Goal: Task Accomplishment & Management: Use online tool/utility

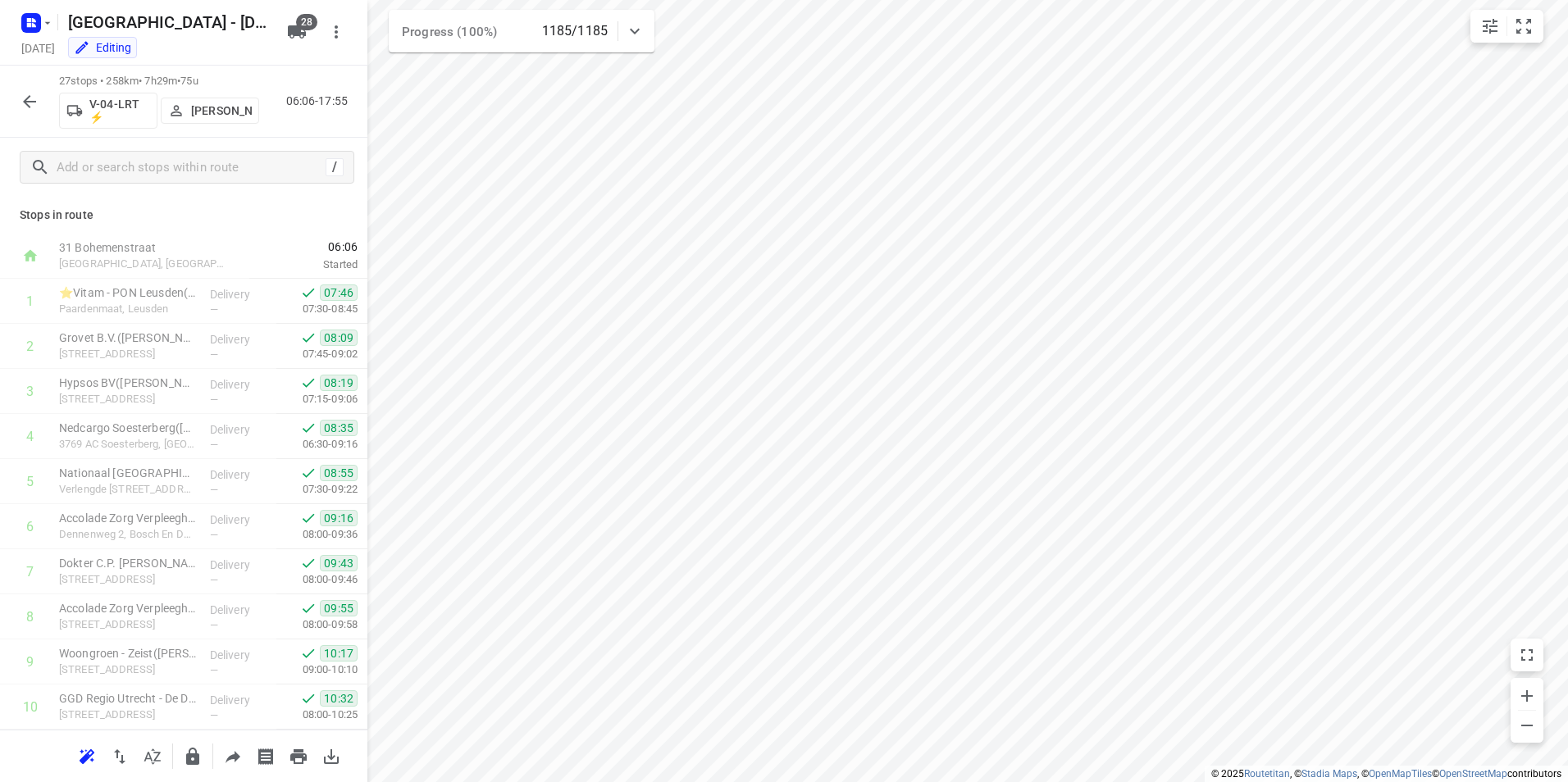
scroll to position [811, 0]
click at [32, 101] on icon "button" at bounding box center [29, 102] width 13 height 13
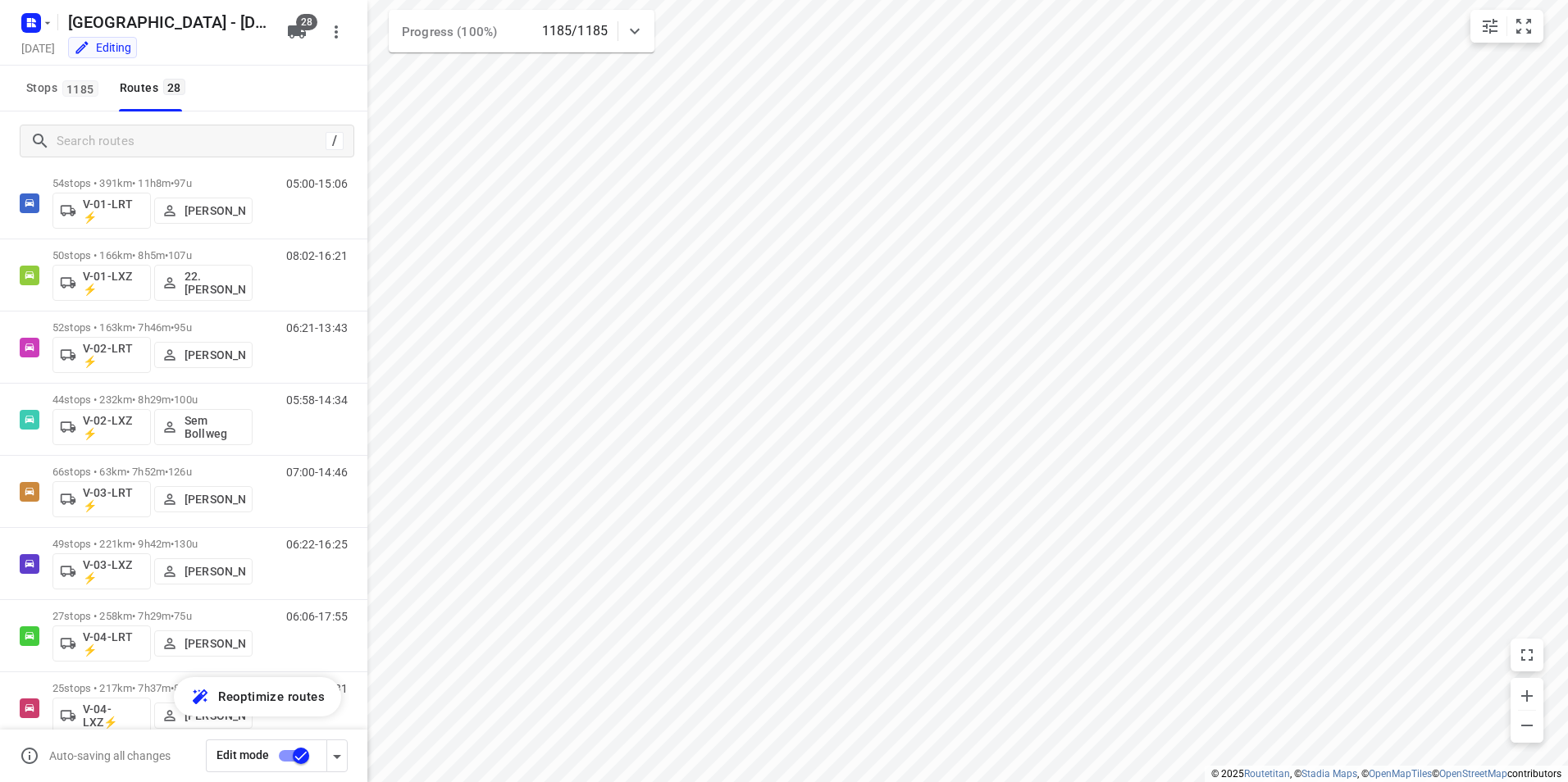
scroll to position [0, 0]
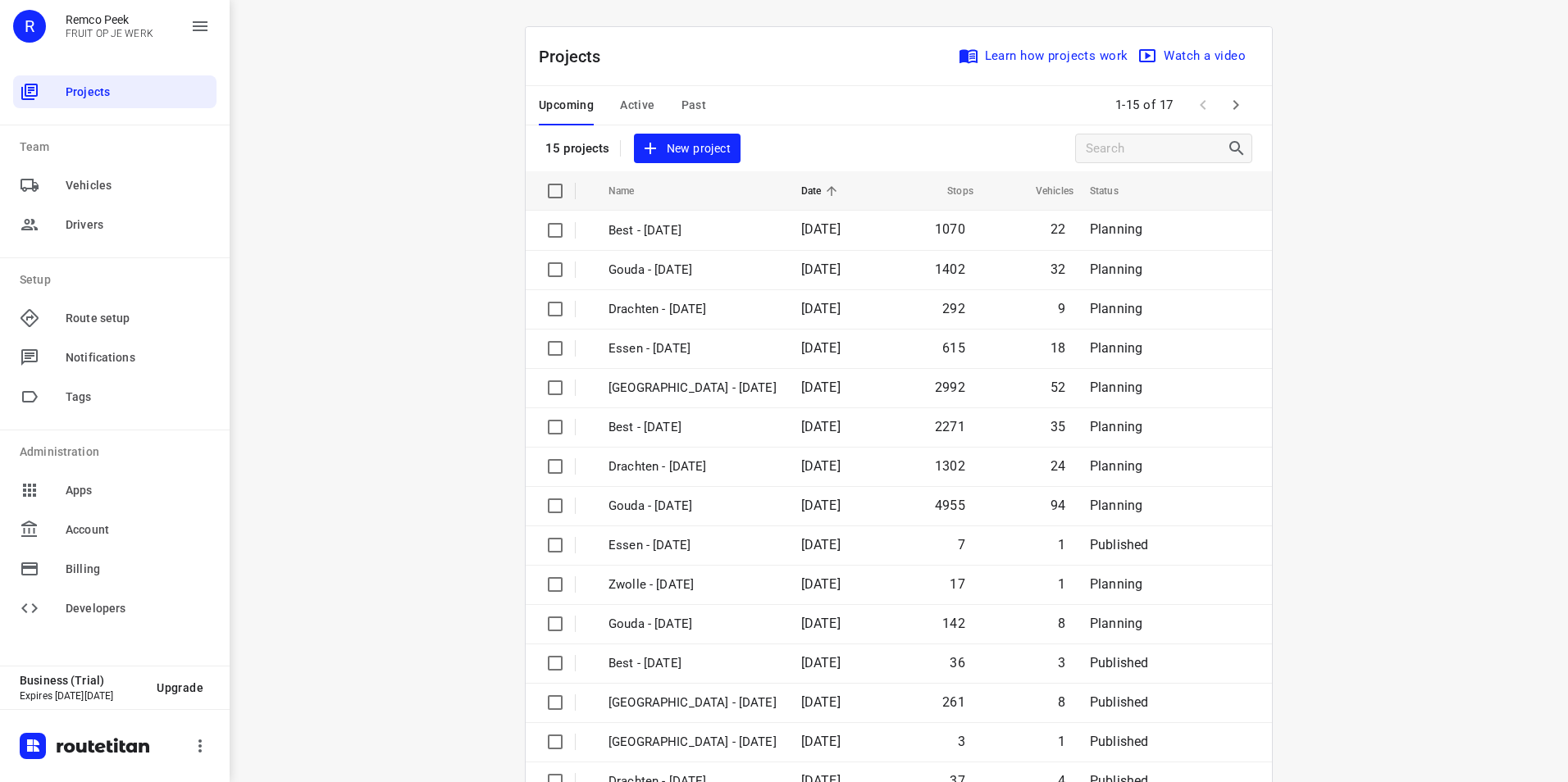
click at [621, 101] on span "Active" at bounding box center [636, 105] width 34 height 20
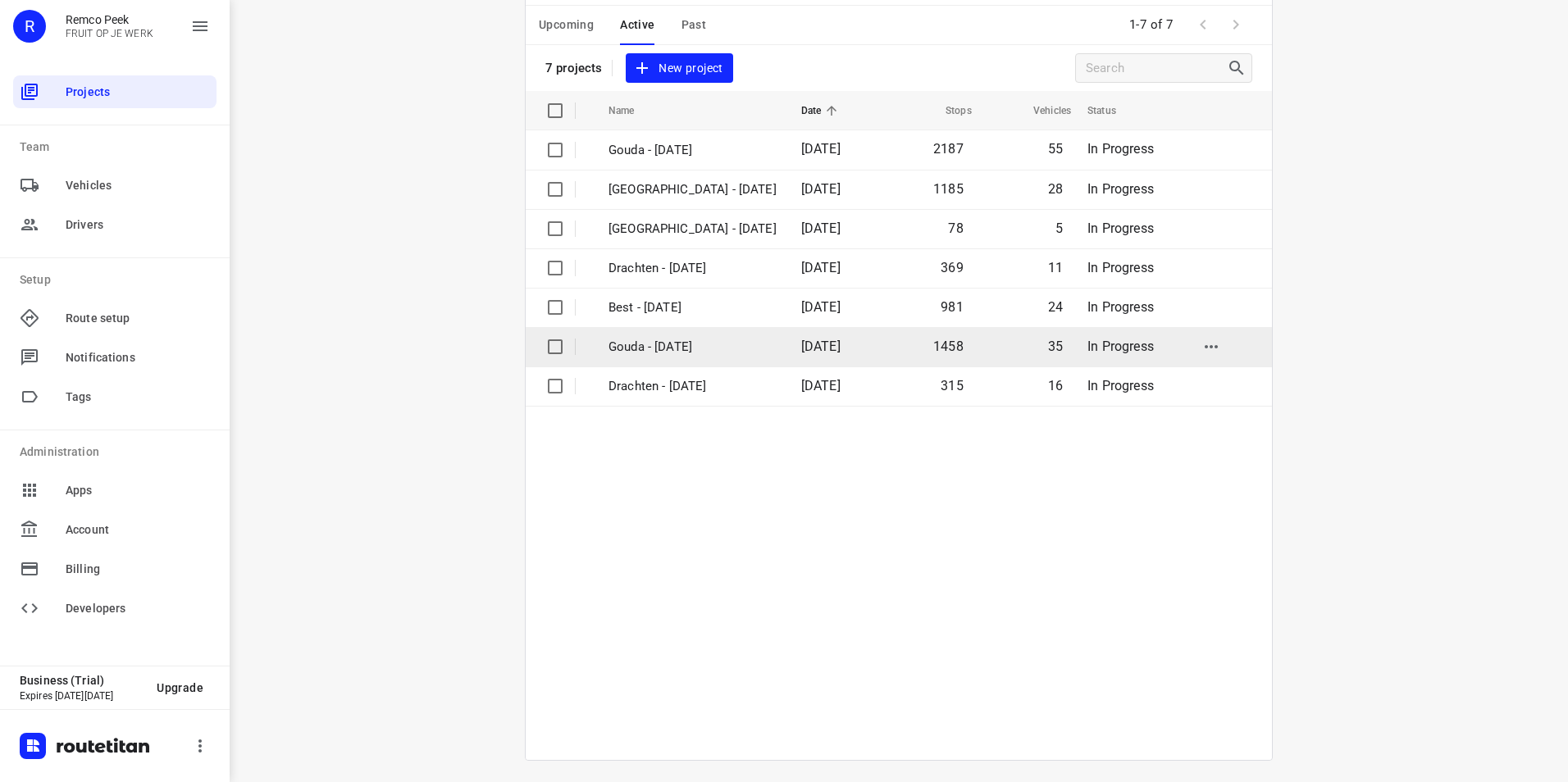
scroll to position [85, 0]
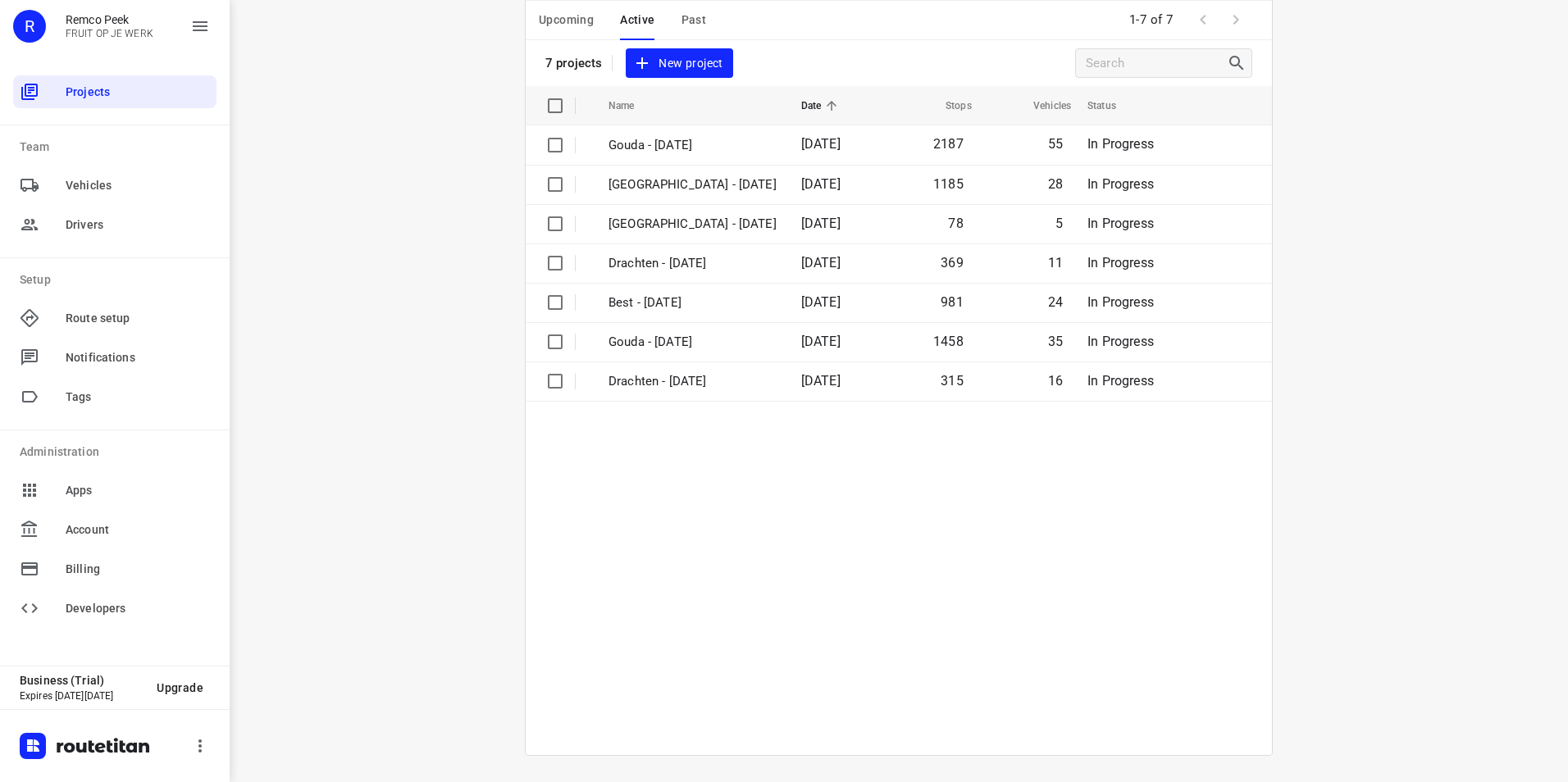
click at [425, 209] on div "i © 2025 Routetitan , © Stadia Maps , © OpenMapTiles © OpenStreetMap contributo…" at bounding box center [899, 391] width 1338 height 782
click at [777, 531] on table "Name Date Stops Vehicles Status Gouda - [DATE] 2187 55 In Progress [GEOGRAPHIC_…" at bounding box center [899, 420] width 746 height 669
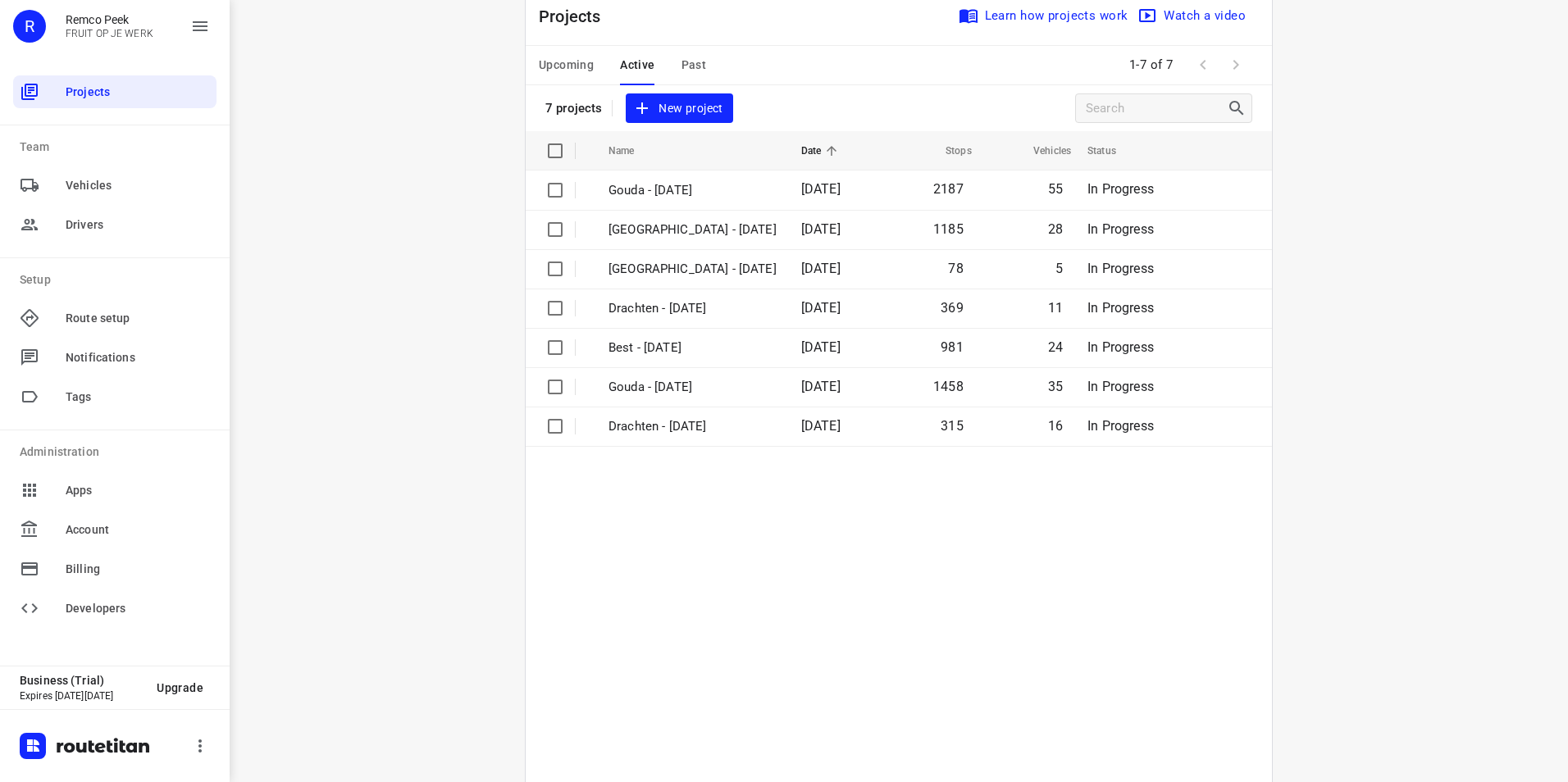
scroll to position [0, 0]
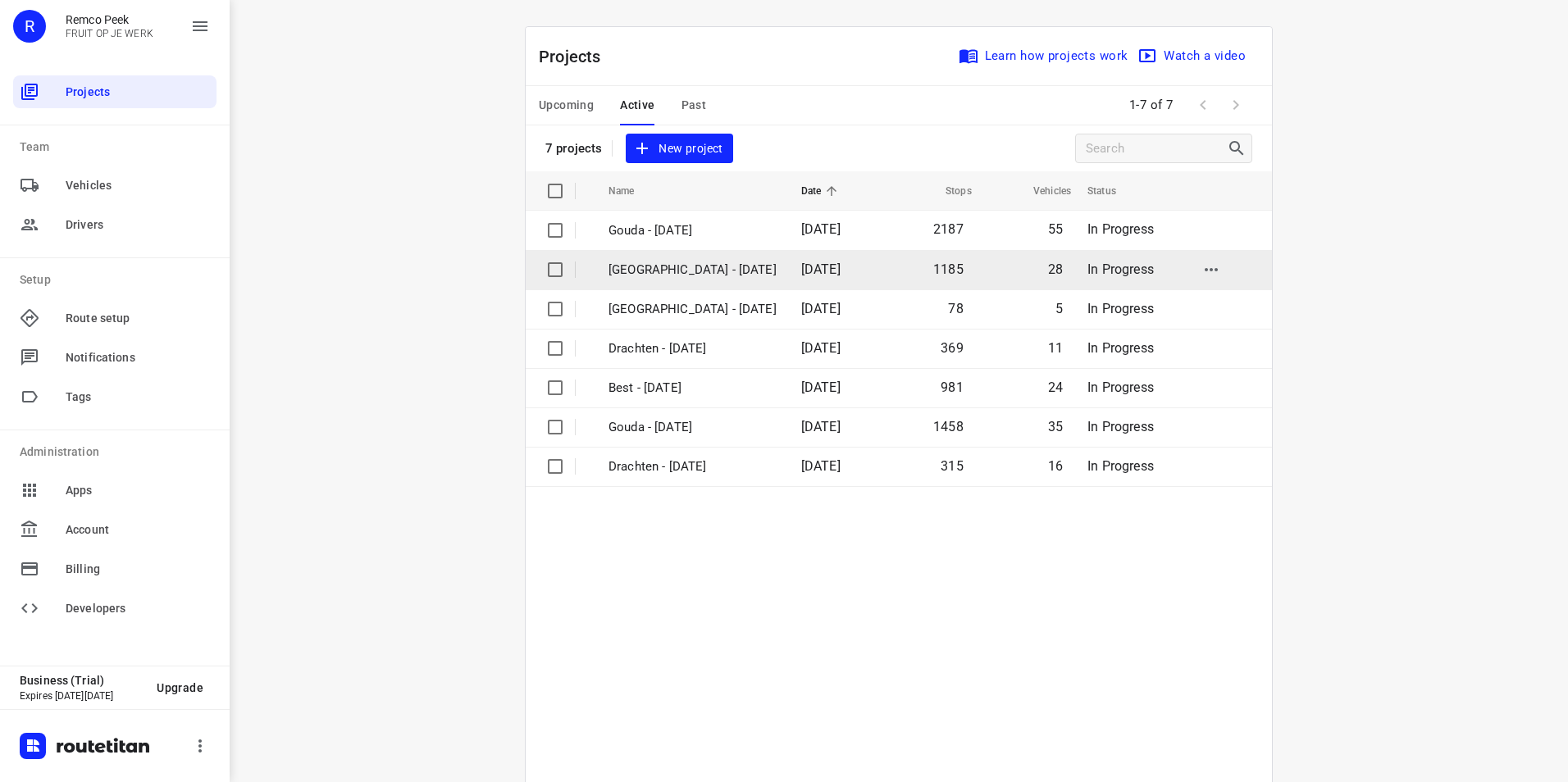
click at [695, 274] on p "[GEOGRAPHIC_DATA] - [DATE]" at bounding box center [692, 270] width 168 height 19
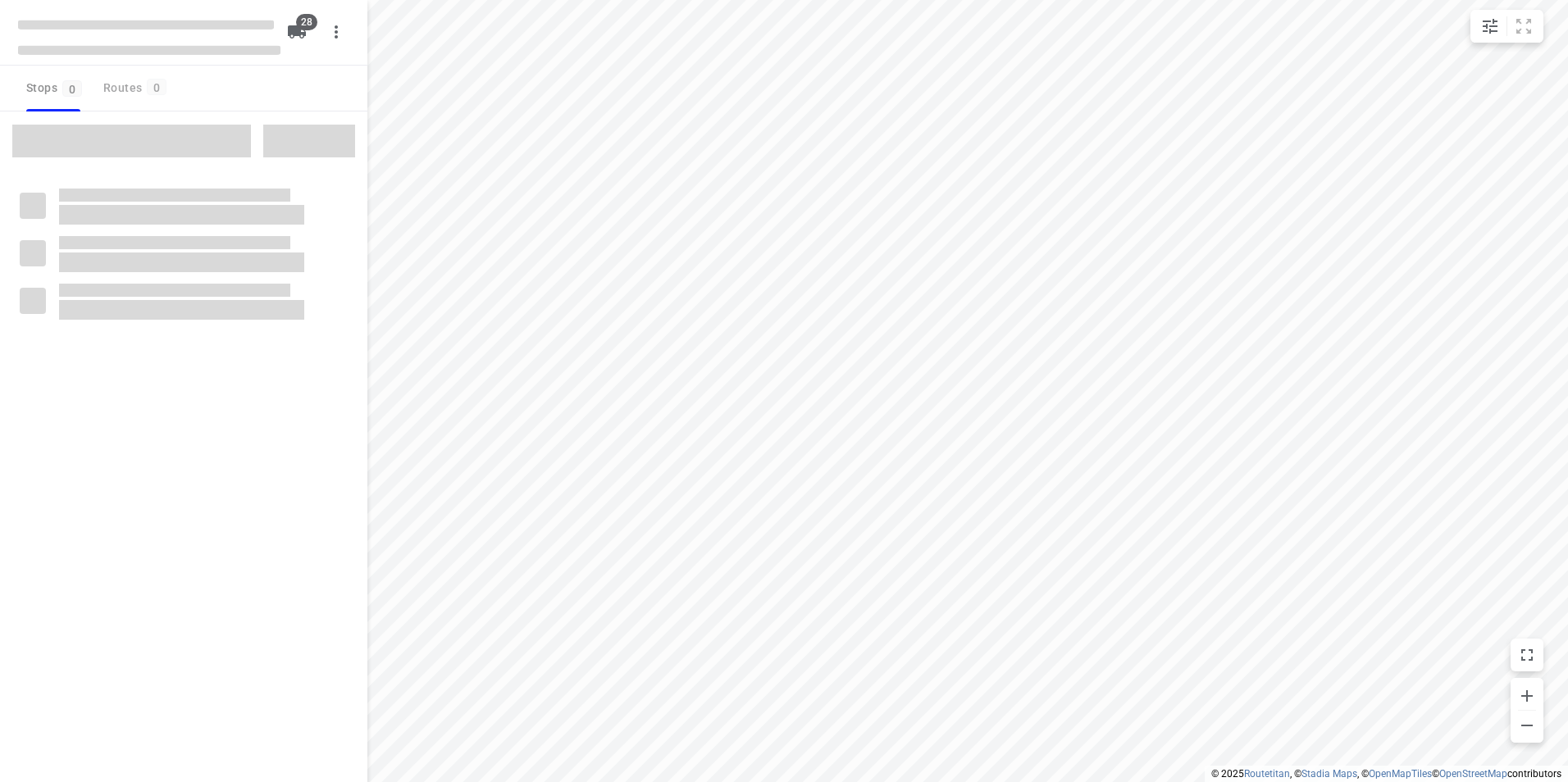
checkbox input "true"
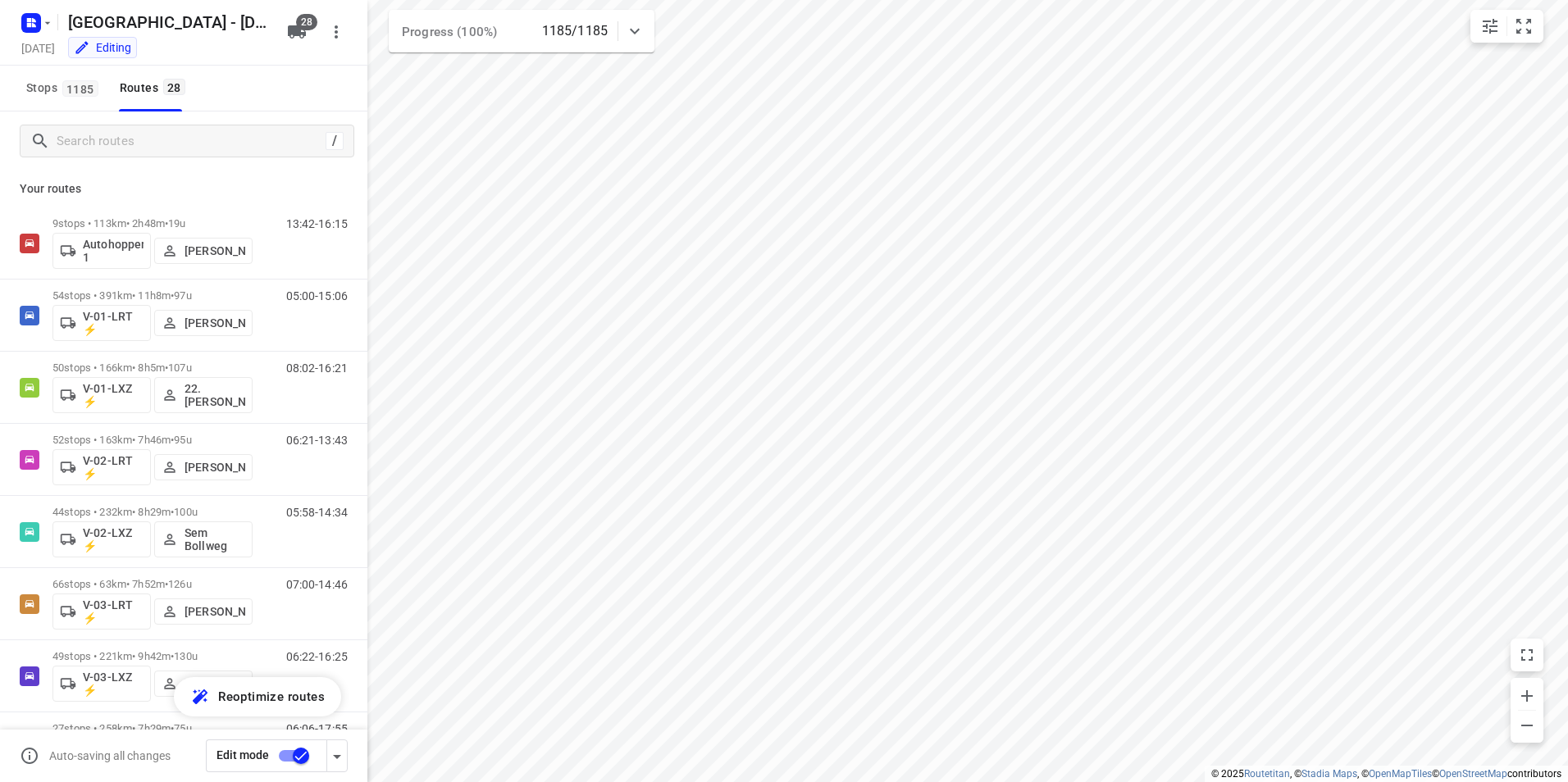
click at [156, 123] on div "/" at bounding box center [184, 140] width 368 height 59
click at [153, 139] on input "Search routes" at bounding box center [188, 141] width 263 height 26
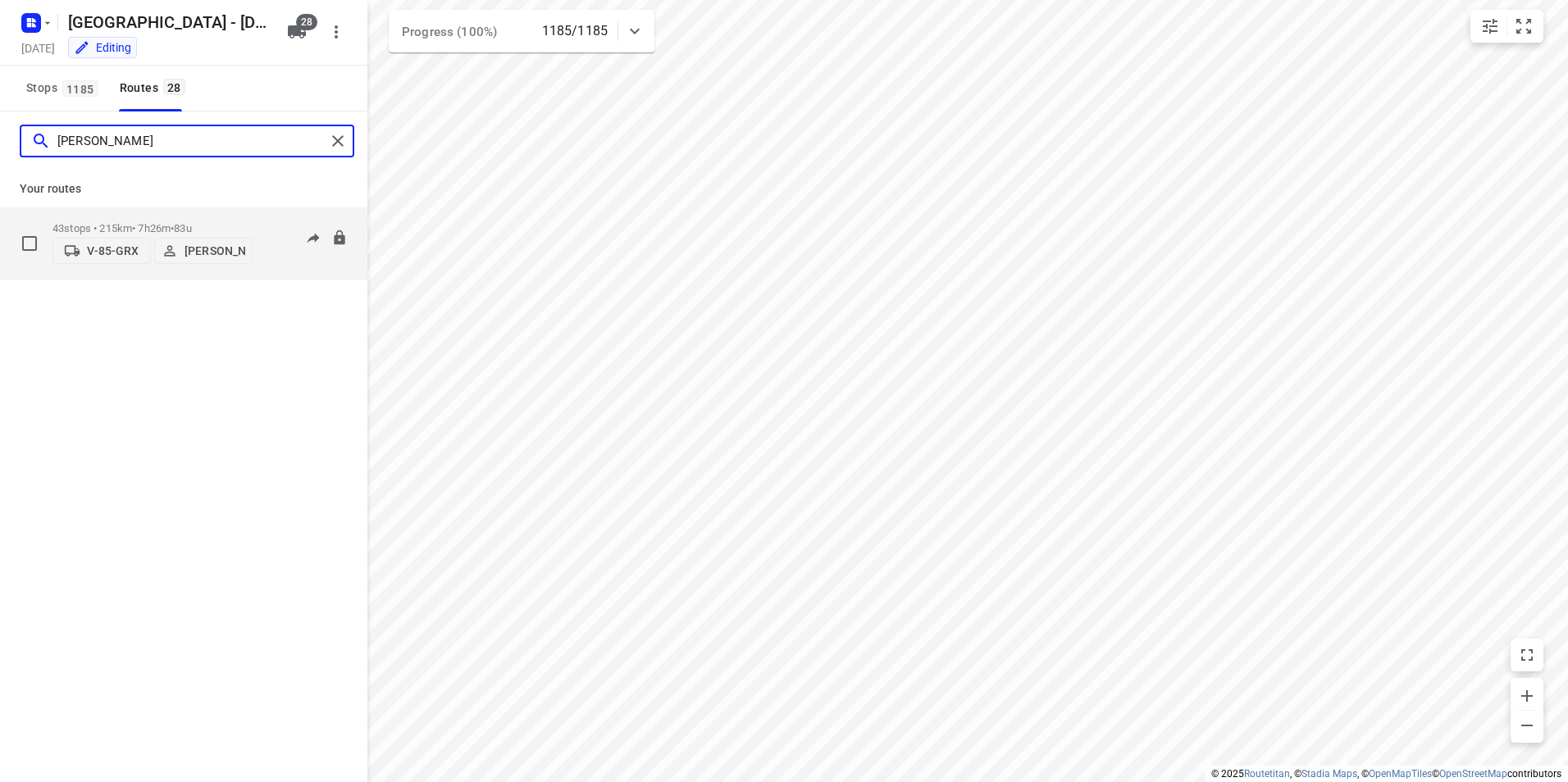
type input "[PERSON_NAME]"
click at [174, 222] on span "•" at bounding box center [172, 228] width 4 height 12
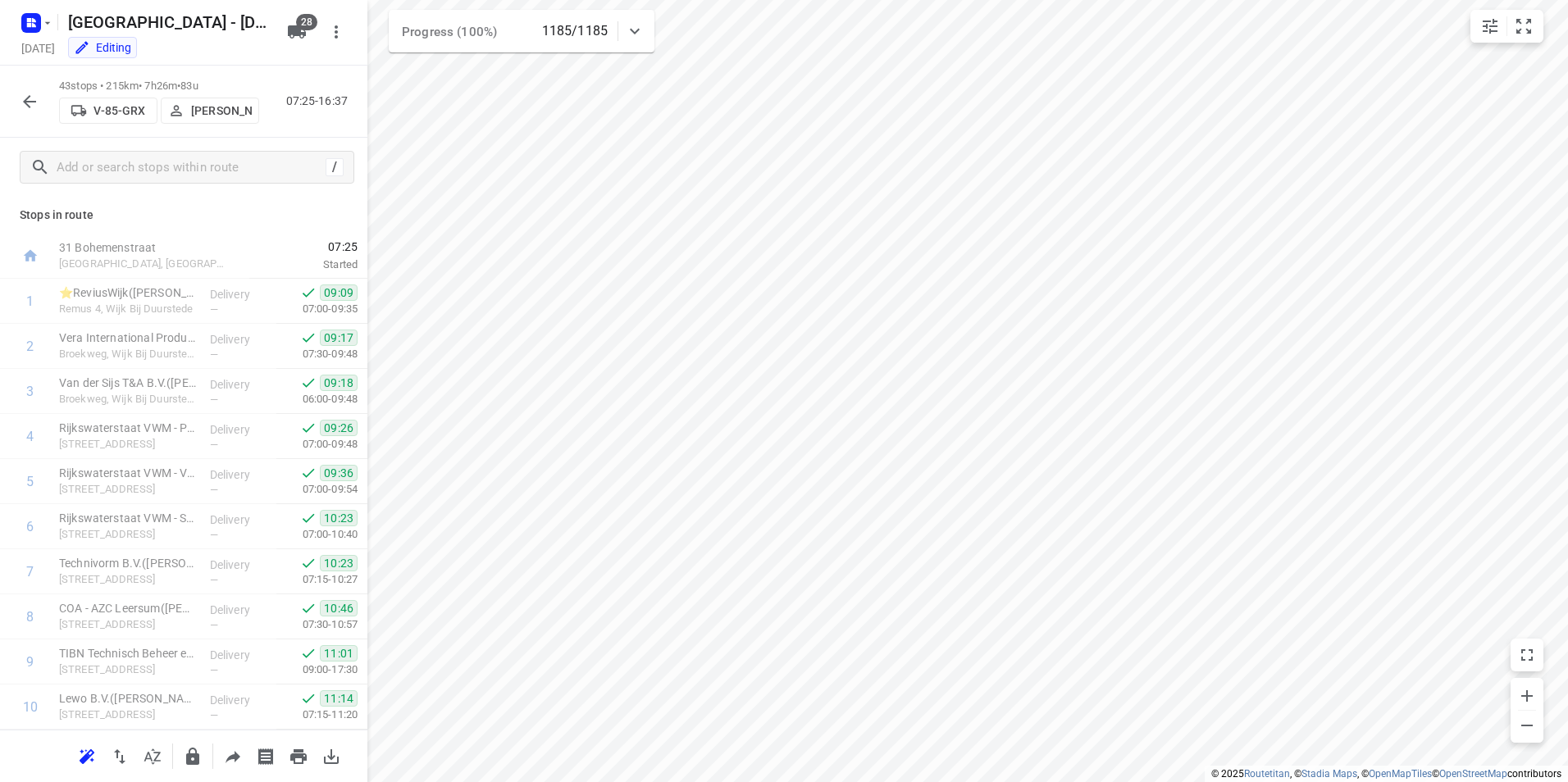
scroll to position [1533, 0]
click at [32, 108] on icon "button" at bounding box center [29, 102] width 19 height 19
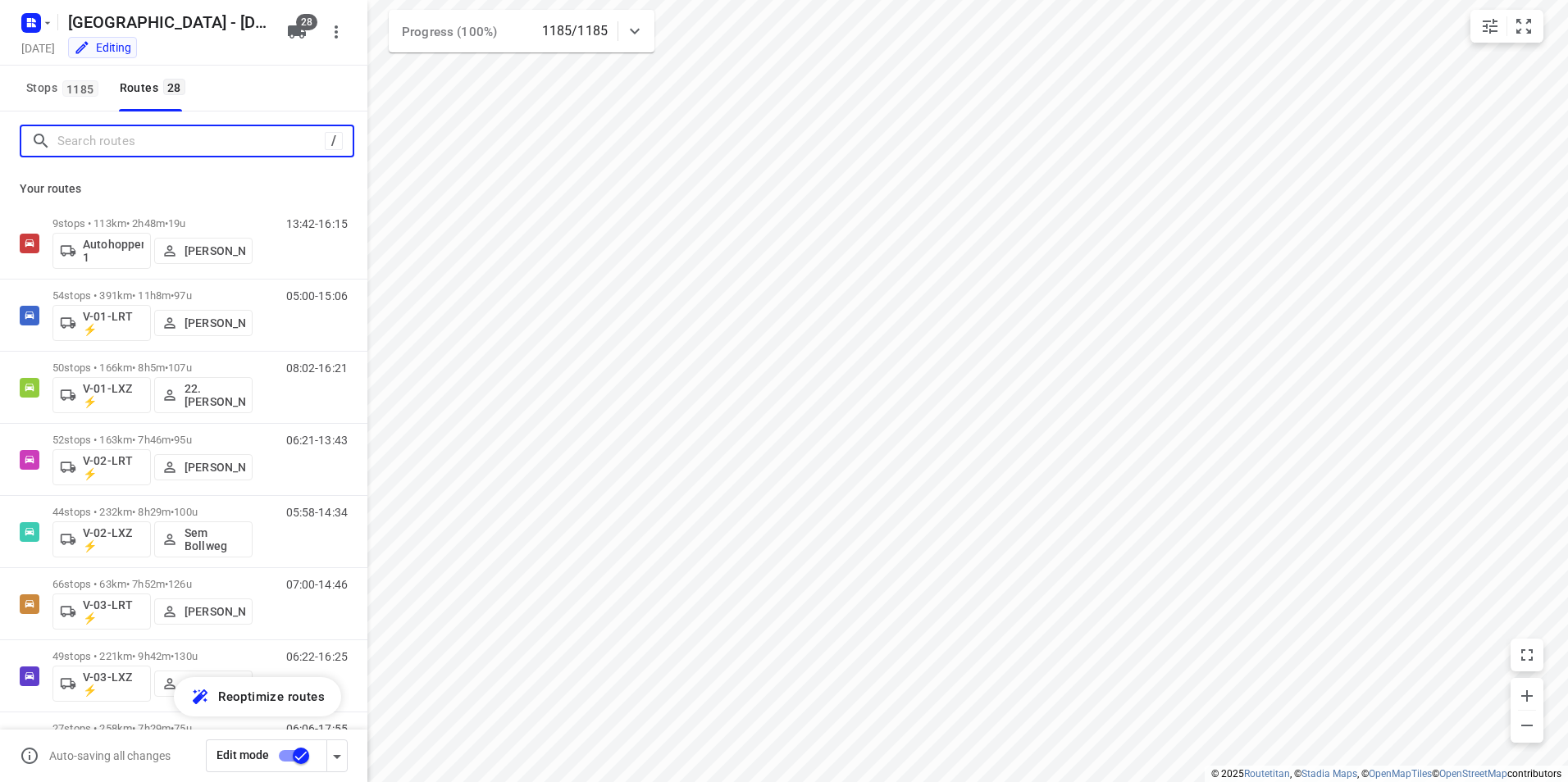
click at [173, 139] on input "Search routes" at bounding box center [191, 141] width 267 height 26
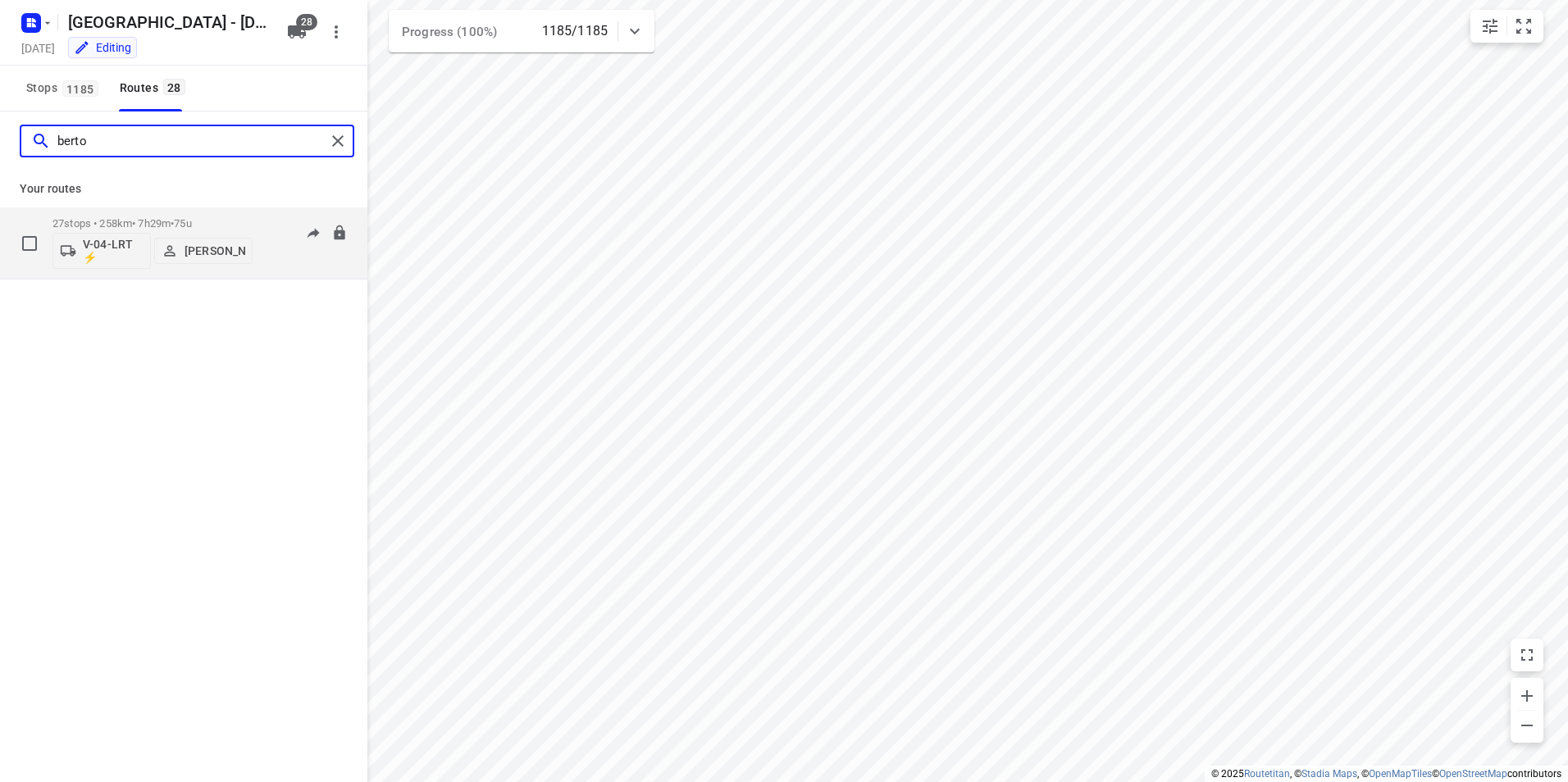
type input "berto"
click at [219, 209] on div "27 stops • 258km • 7h29m • 75u V-04-LRT ⚡ [PERSON_NAME]" at bounding box center [152, 243] width 200 height 68
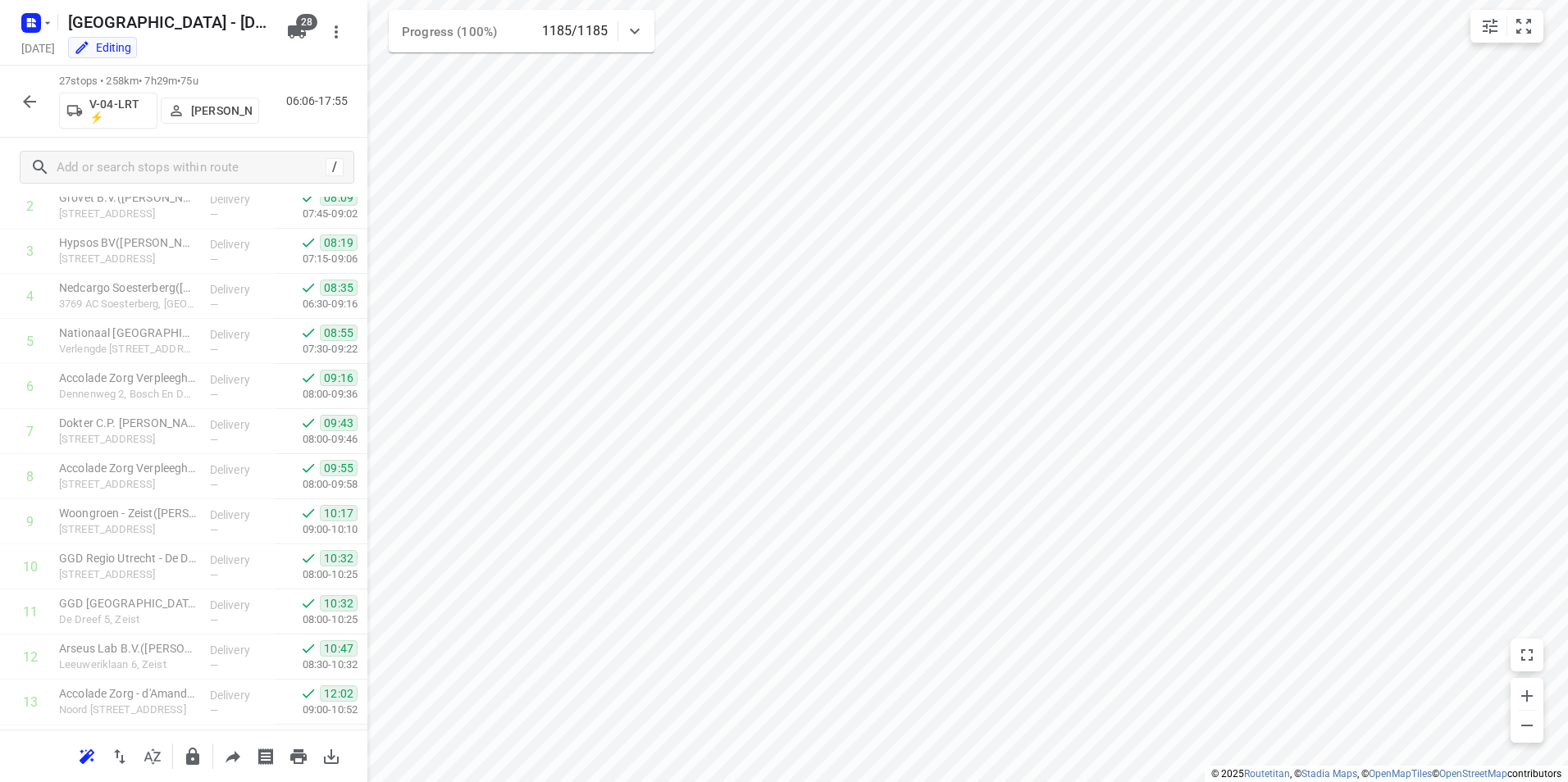
scroll to position [0, 0]
click at [28, 97] on icon "button" at bounding box center [29, 102] width 13 height 13
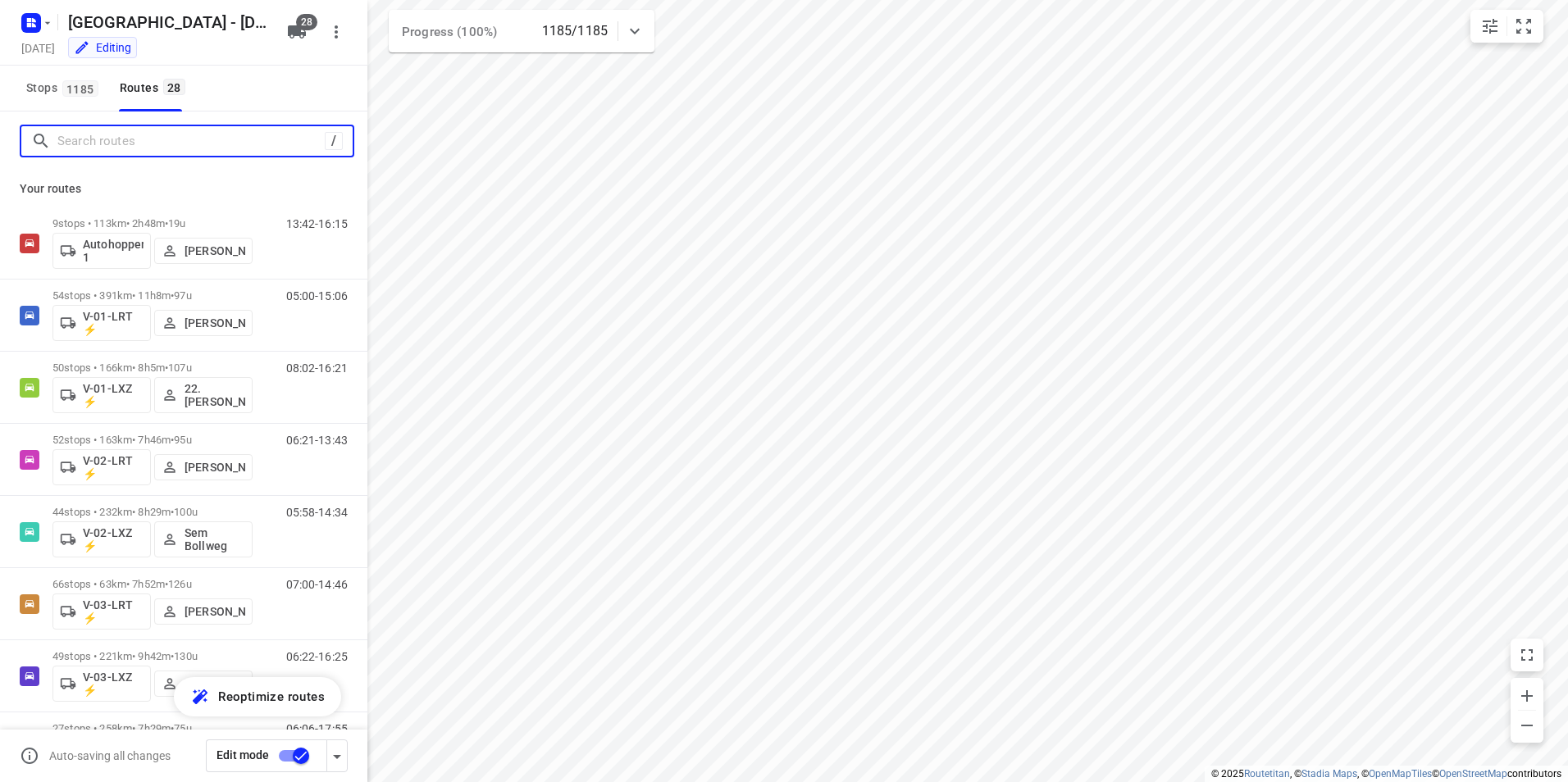
click at [165, 142] on input "Search routes" at bounding box center [191, 141] width 267 height 26
click at [27, 22] on rect "button" at bounding box center [31, 23] width 19 height 19
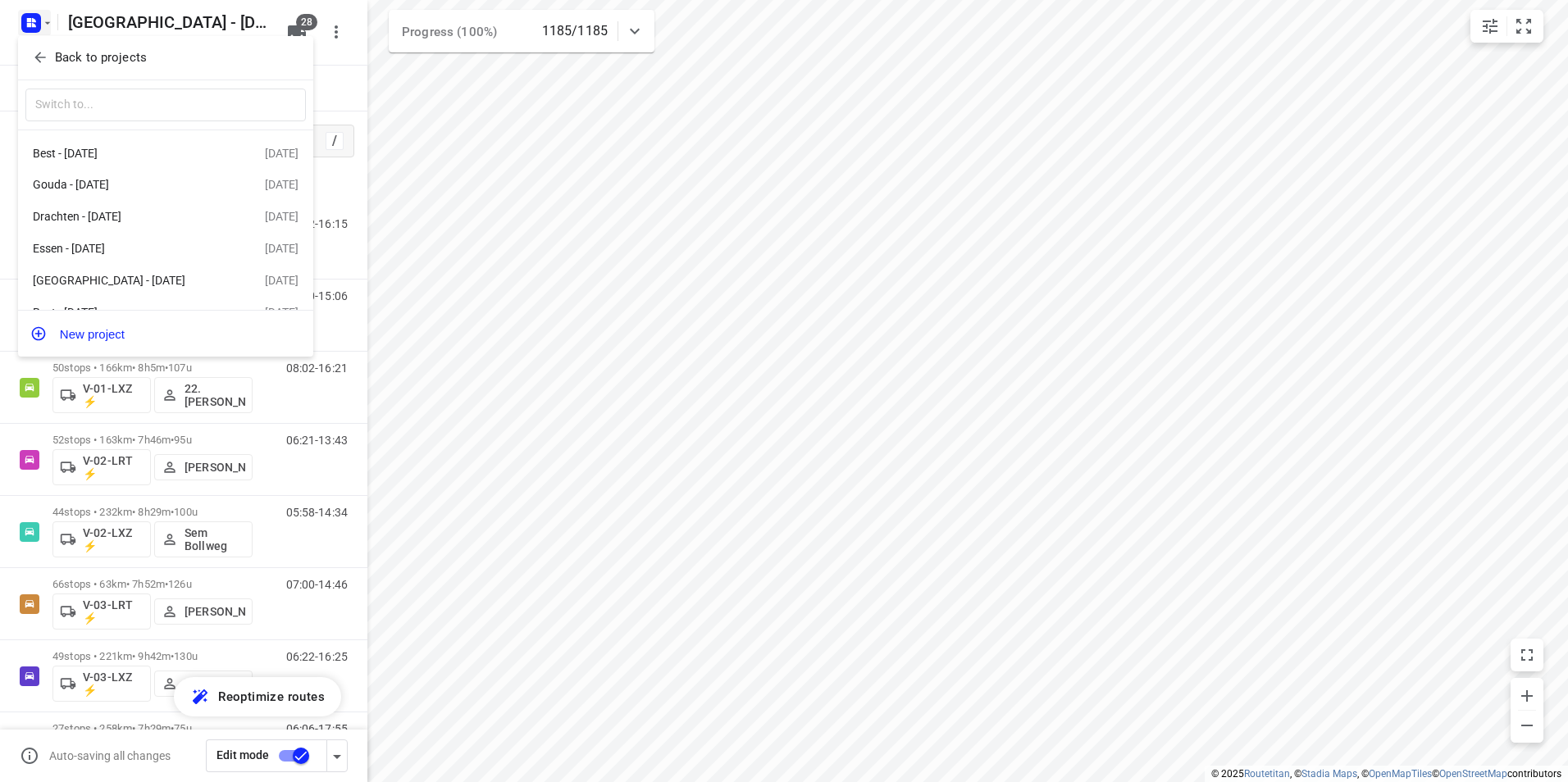
click at [125, 50] on p "Back to projects" at bounding box center [101, 57] width 92 height 19
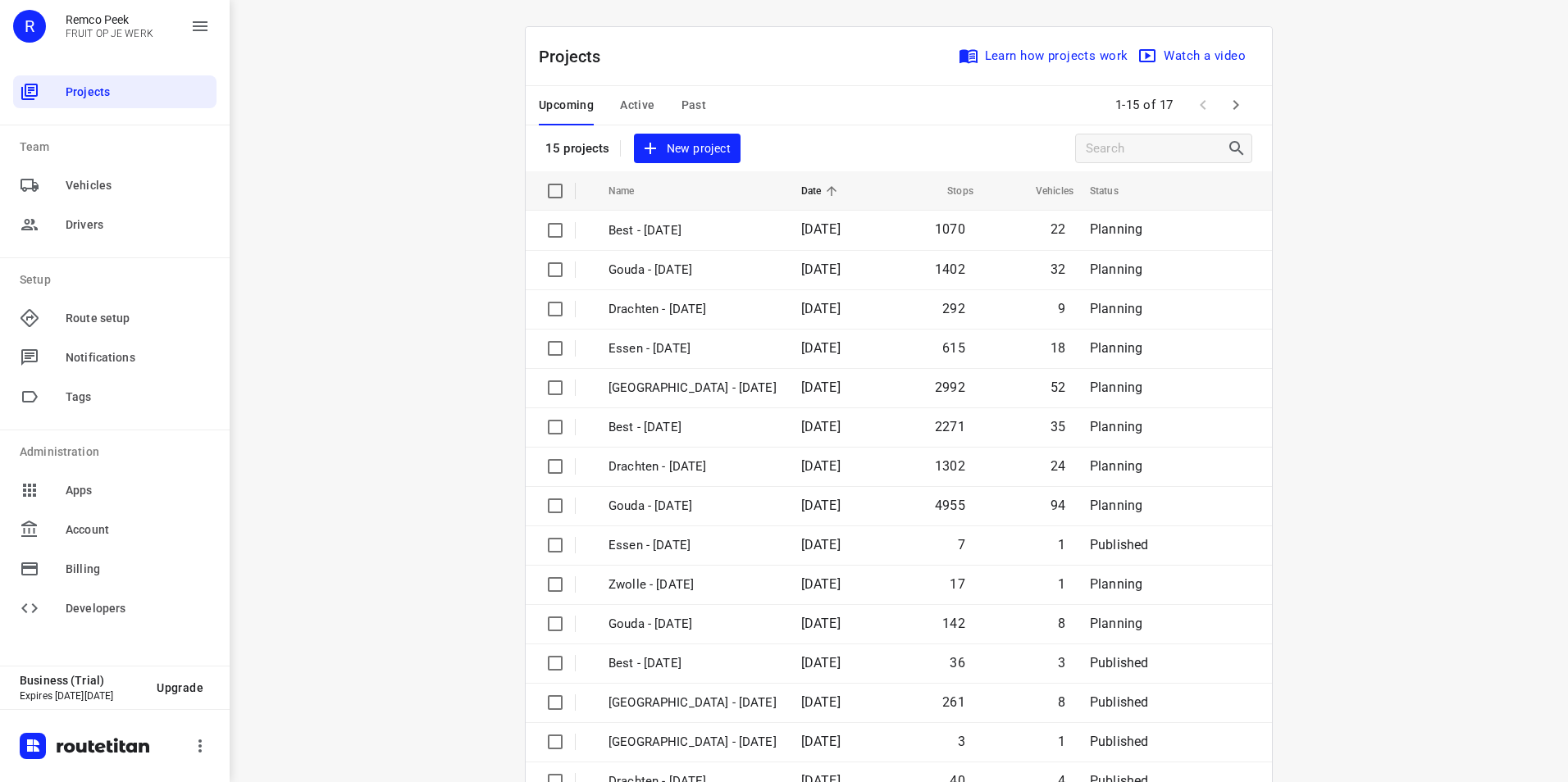
click at [681, 102] on span "Past" at bounding box center [694, 105] width 26 height 20
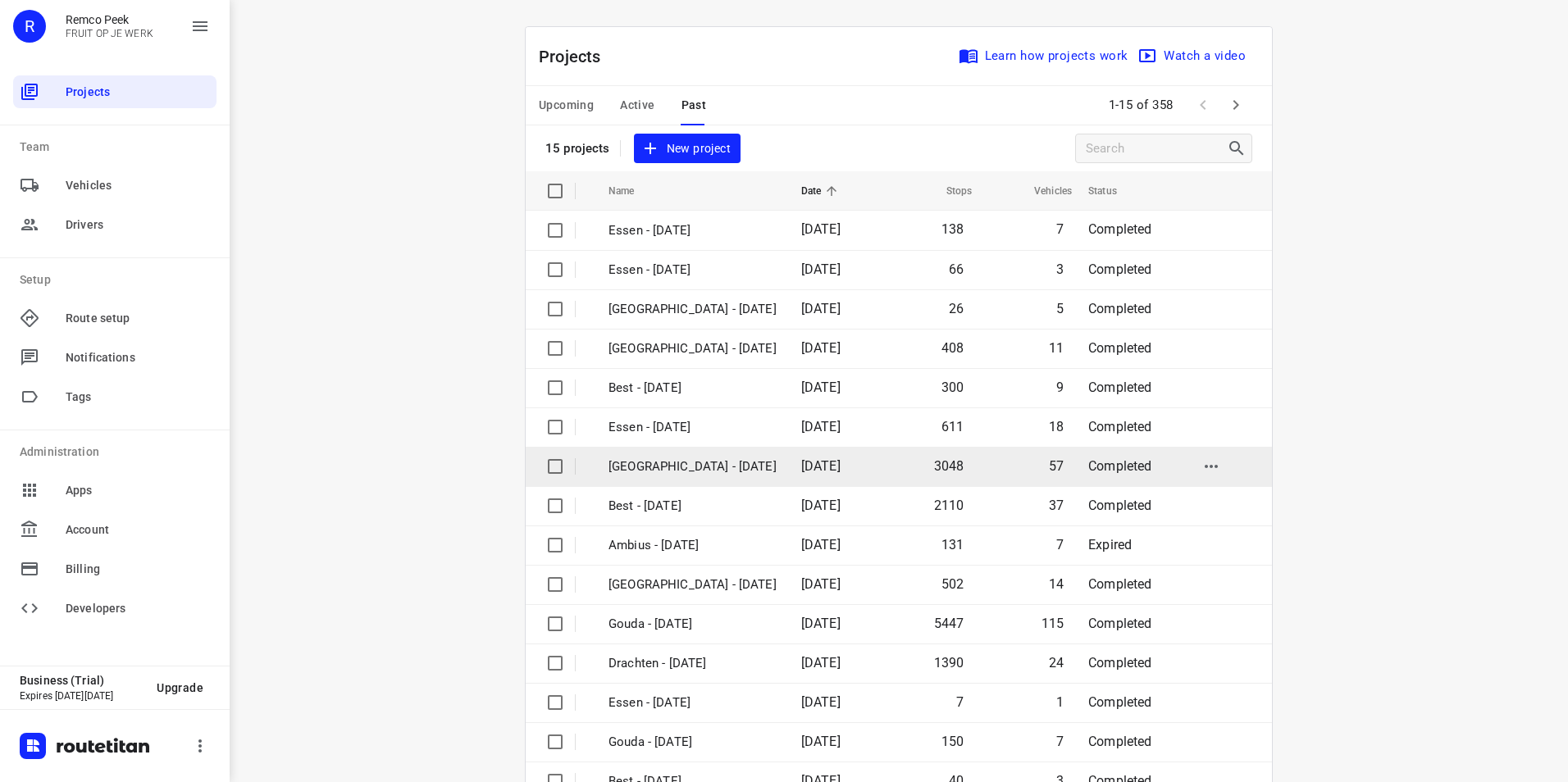
click at [680, 469] on p "[GEOGRAPHIC_DATA] - [DATE]" at bounding box center [692, 467] width 168 height 19
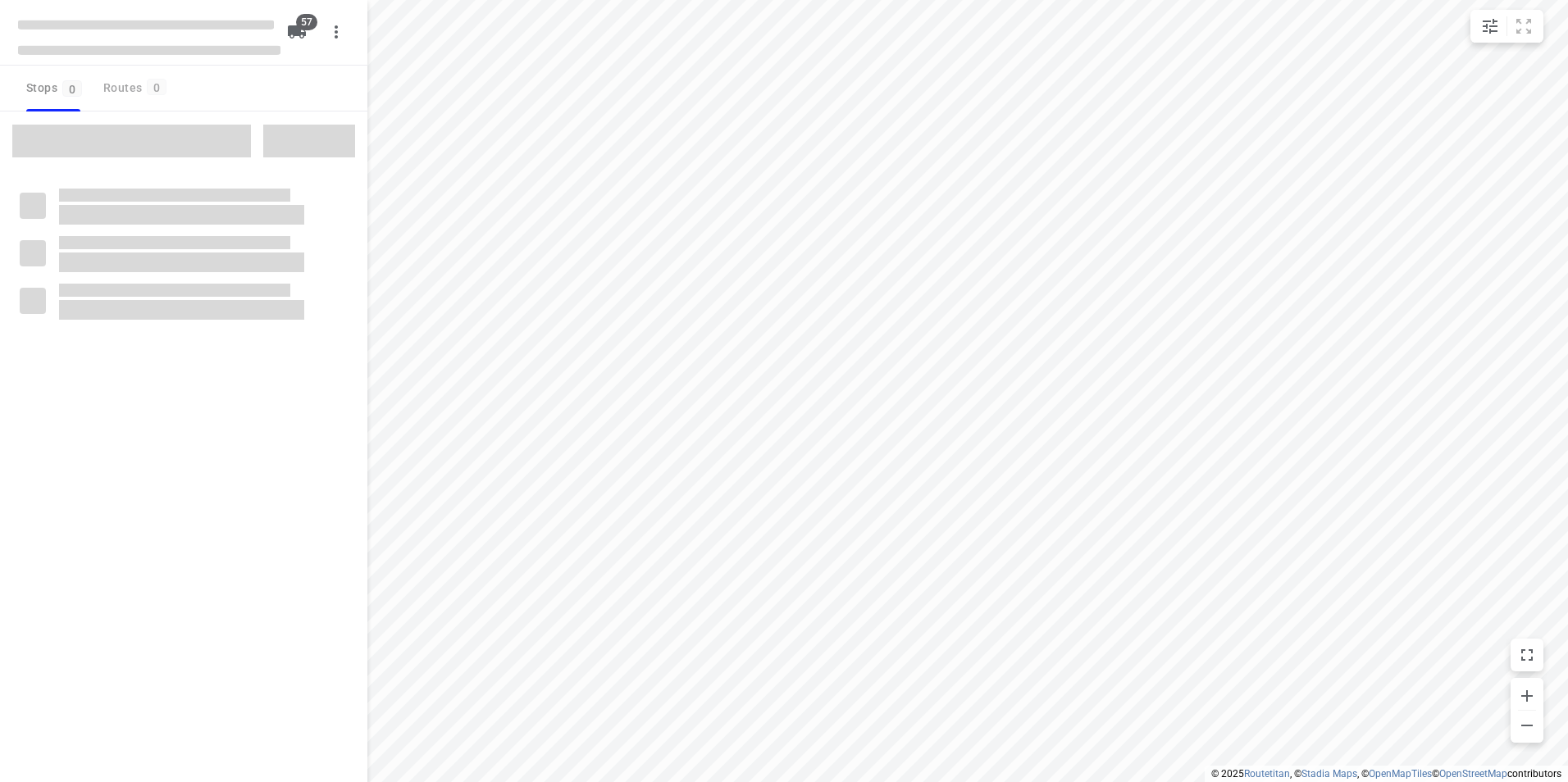
checkbox input "true"
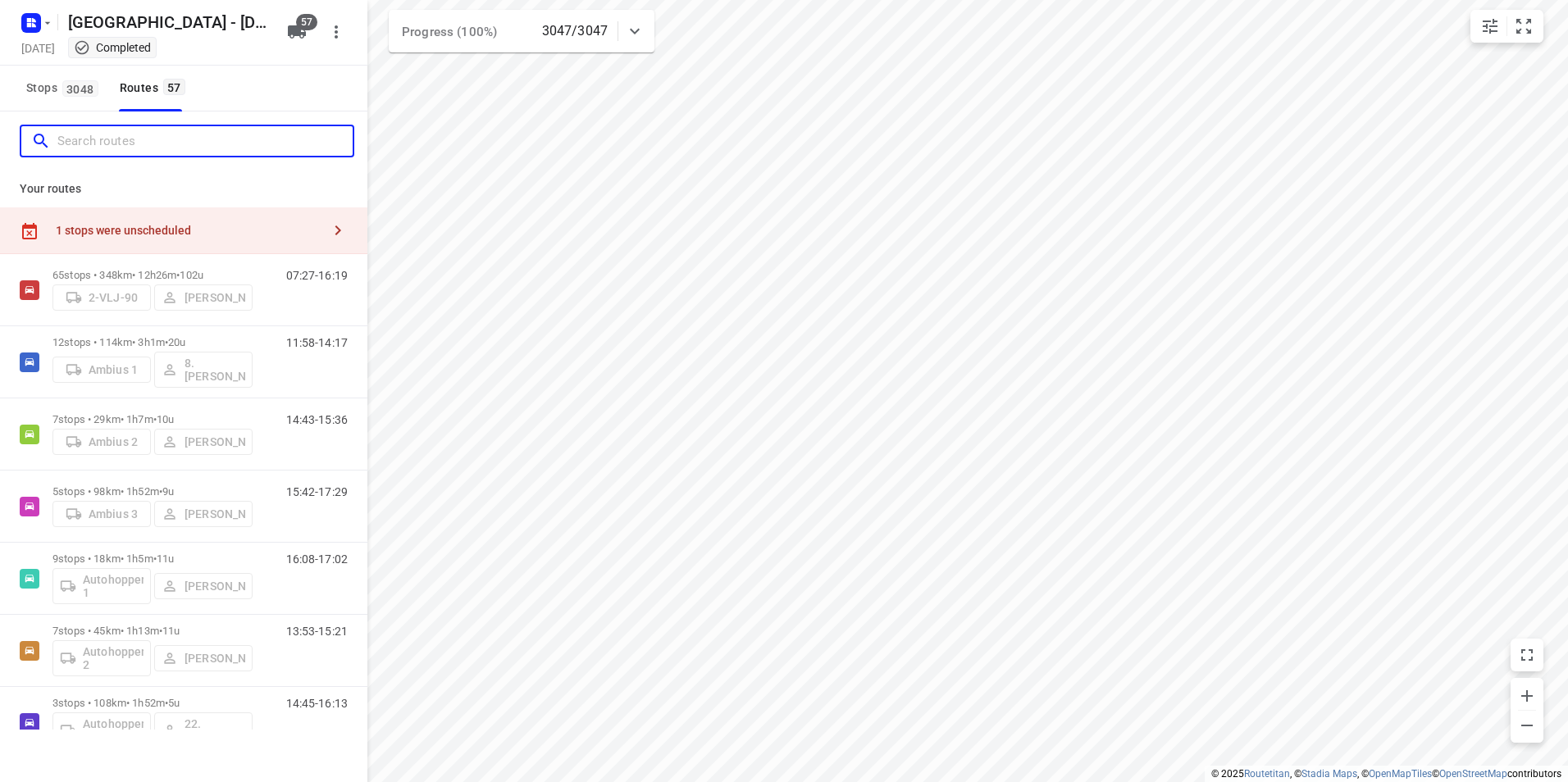
click at [149, 147] on input "Search routes" at bounding box center [205, 141] width 295 height 26
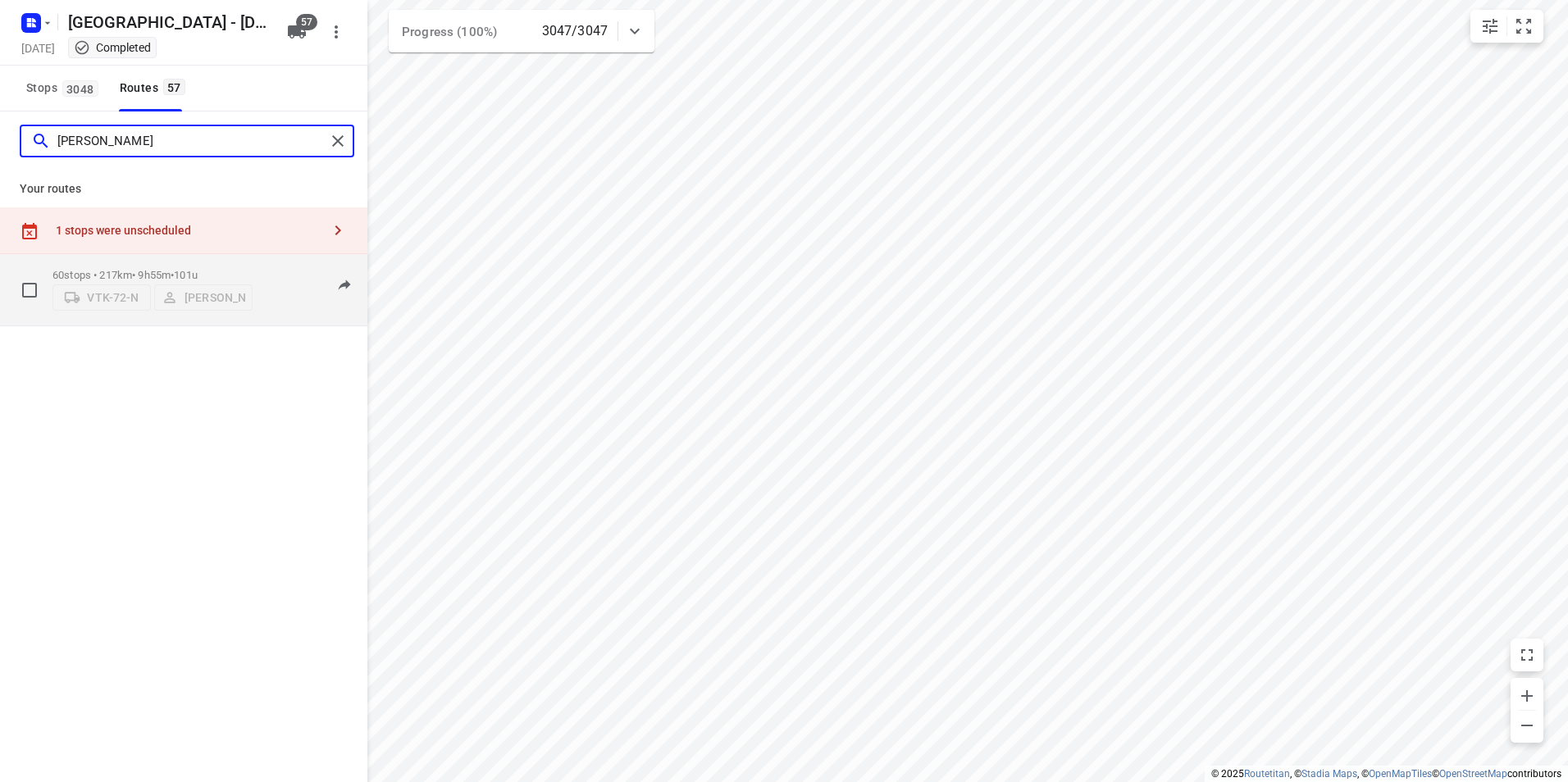
type input "[PERSON_NAME]"
click at [137, 269] on p "60 stops • 217km • 9h55m • 101u" at bounding box center [152, 275] width 200 height 12
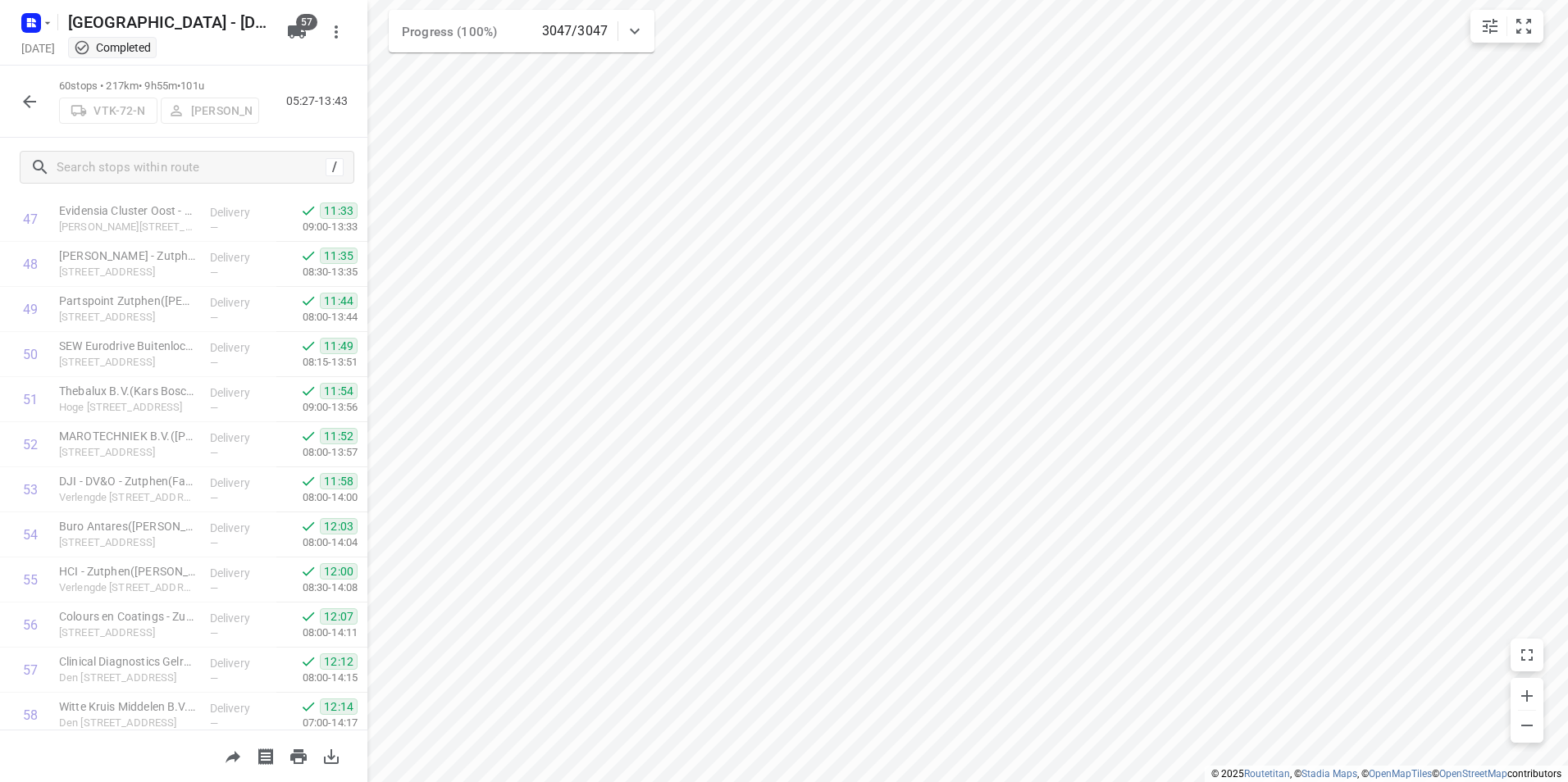
scroll to position [2346, 0]
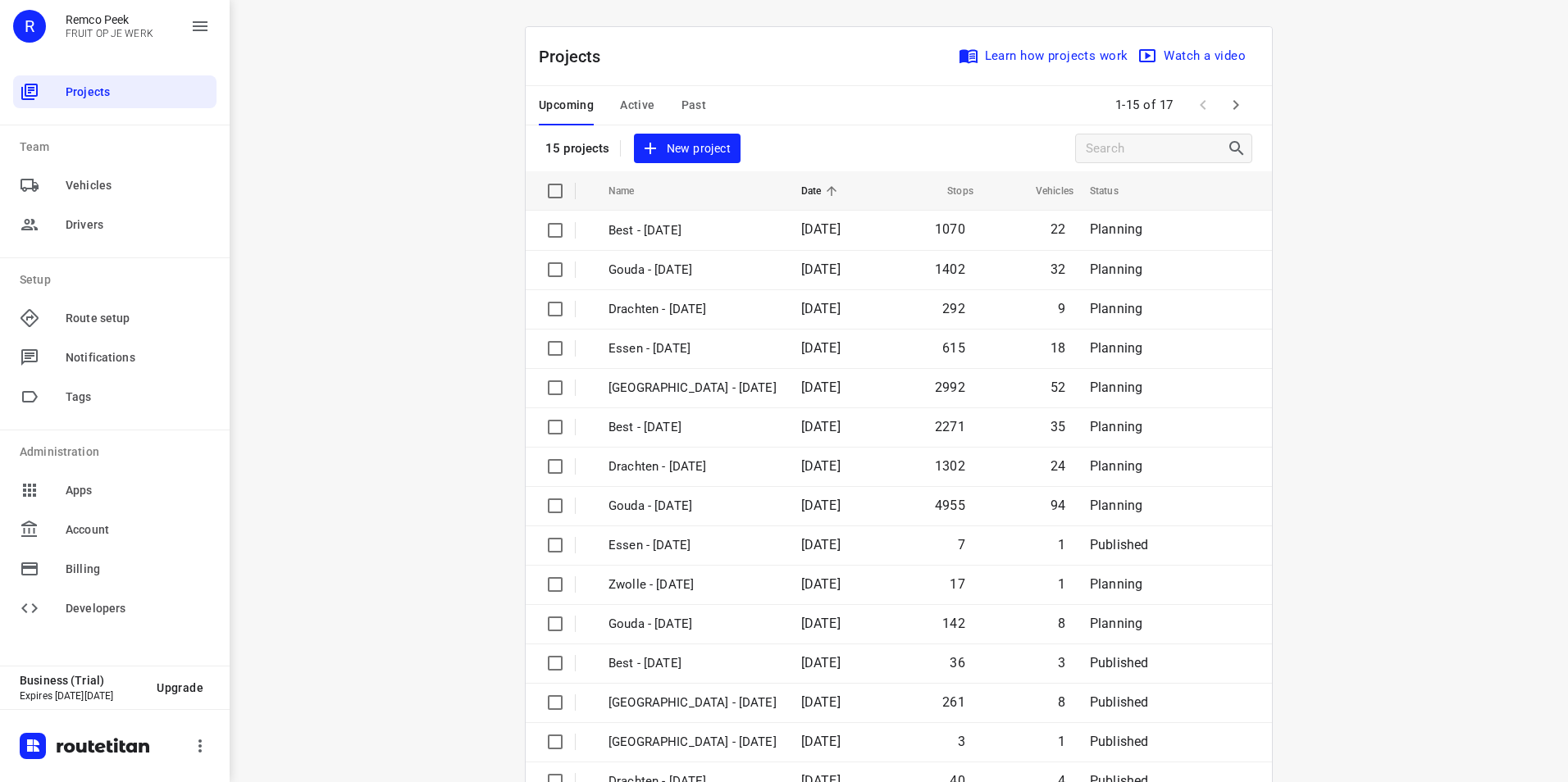
click at [450, 348] on div "i © 2025 Routetitan , © Stadia Maps , © OpenMapTiles © OpenStreetMap contributo…" at bounding box center [899, 391] width 1338 height 782
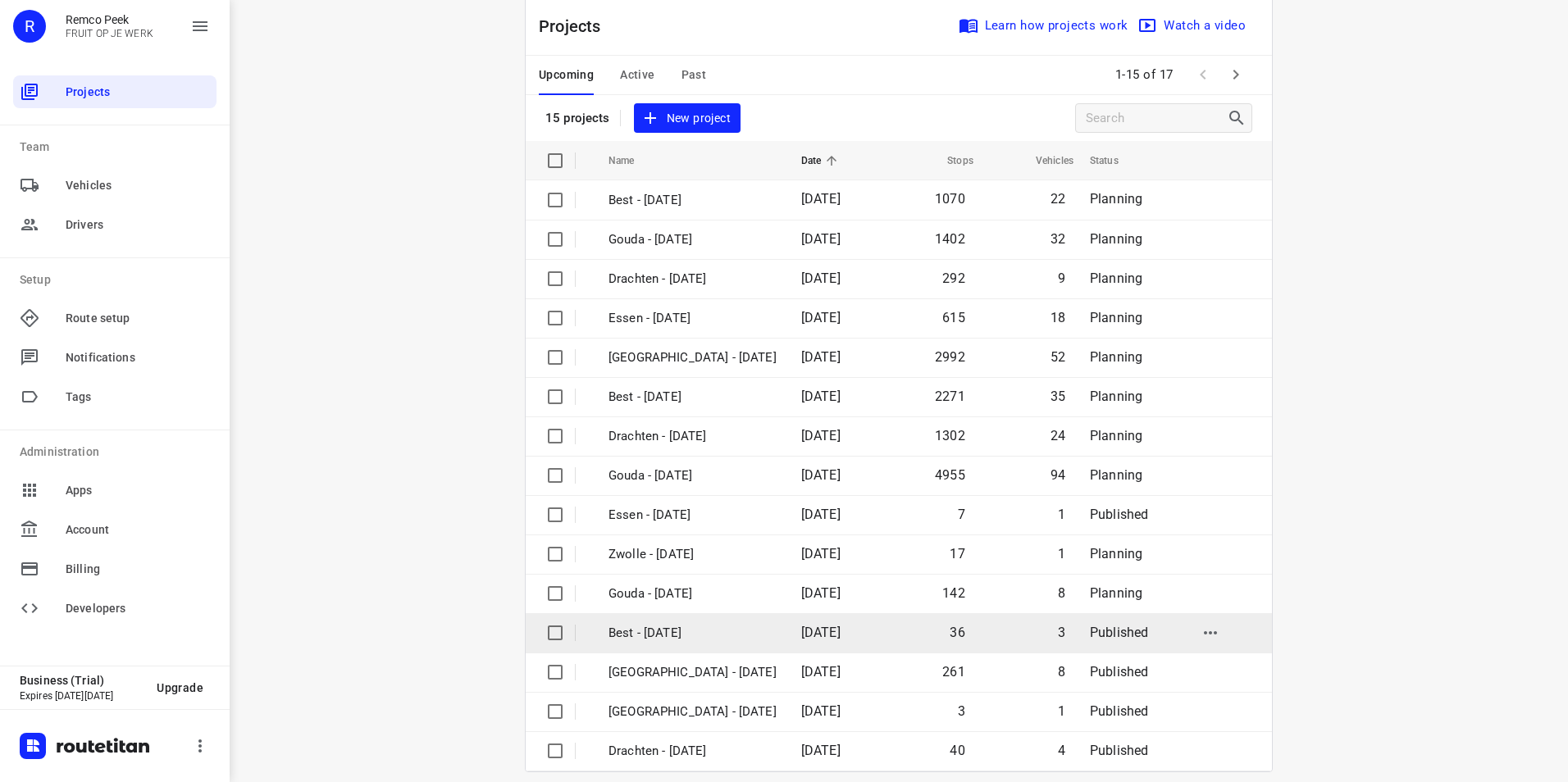
scroll to position [47, 0]
